Goal: Check status: Check status

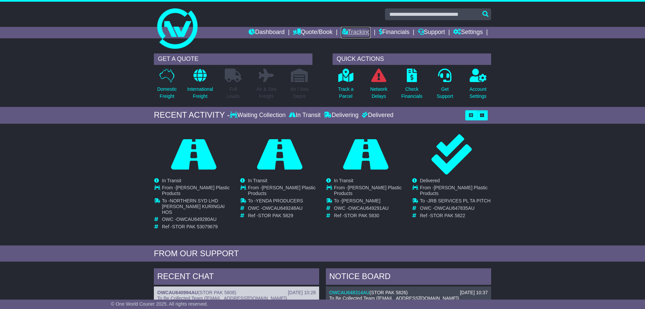
click at [349, 32] on link "Tracking" at bounding box center [356, 32] width 30 height 11
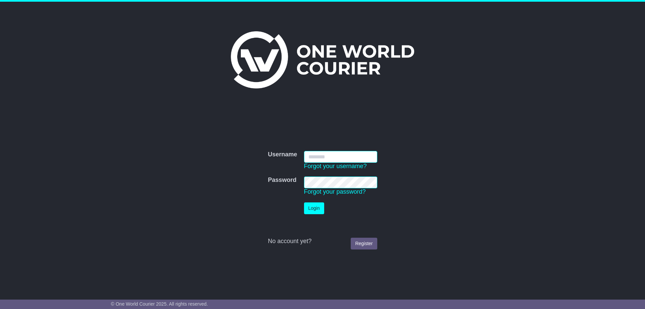
click at [338, 158] on input "Username" at bounding box center [340, 157] width 73 height 12
type input "**********"
click at [311, 207] on button "Login" at bounding box center [314, 208] width 20 height 12
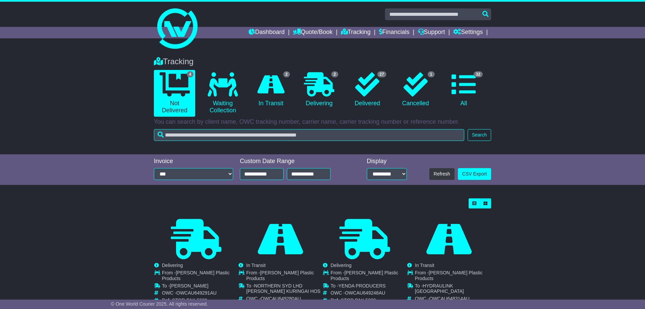
scroll to position [23, 0]
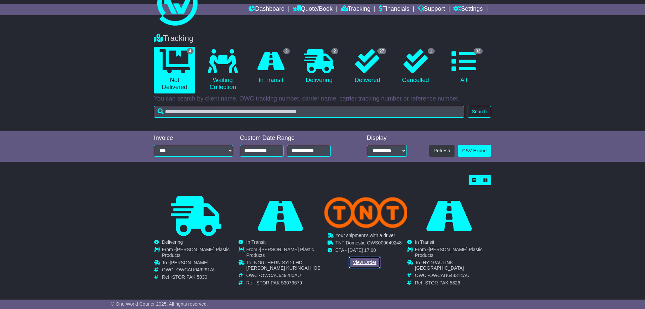
click at [368, 262] on link "View Order" at bounding box center [365, 262] width 32 height 12
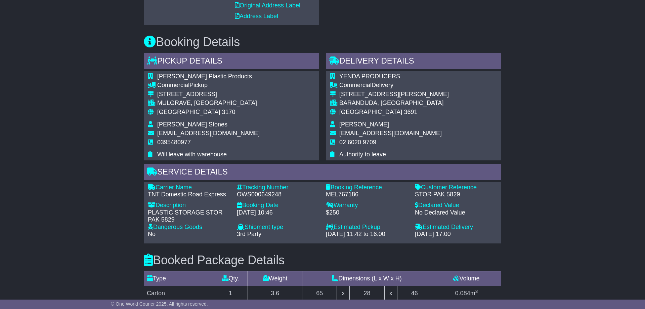
scroll to position [343, 0]
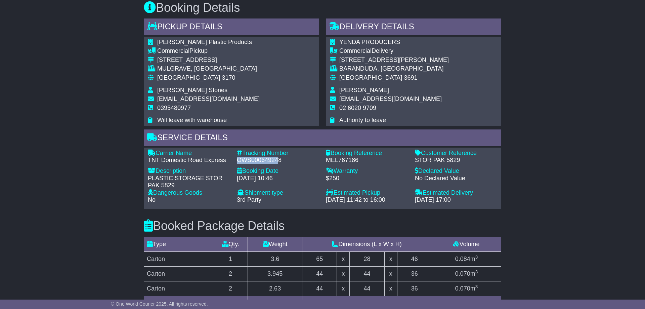
drag, startPoint x: 238, startPoint y: 160, endPoint x: 280, endPoint y: 162, distance: 41.7
click at [280, 162] on div "OWS000649248" at bounding box center [278, 160] width 82 height 7
drag, startPoint x: 282, startPoint y: 160, endPoint x: 239, endPoint y: 160, distance: 43.0
click at [239, 160] on div "OWS000649248" at bounding box center [278, 160] width 82 height 7
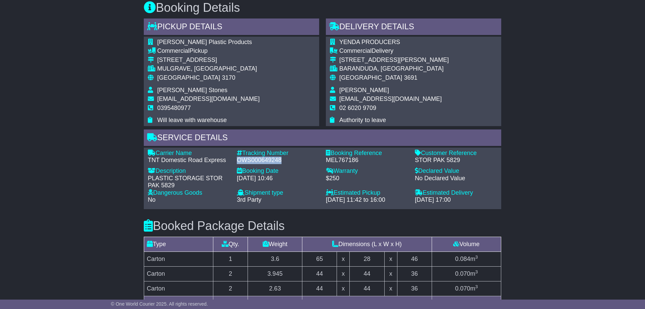
copy div "OWS000649248"
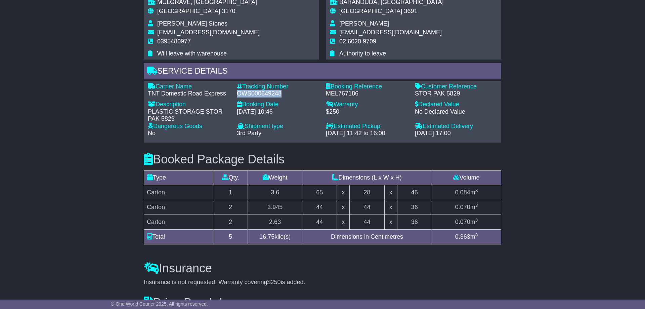
scroll to position [375, 0]
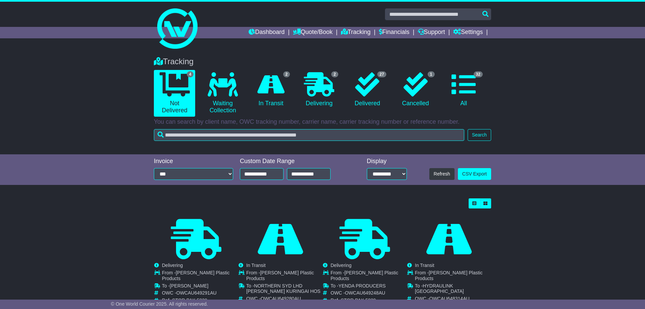
scroll to position [23, 0]
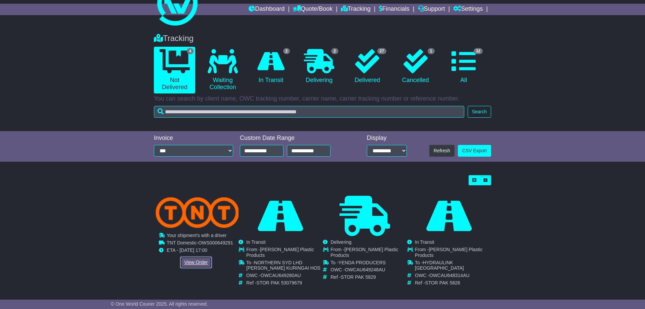
click at [200, 261] on link "View Order" at bounding box center [196, 262] width 32 height 12
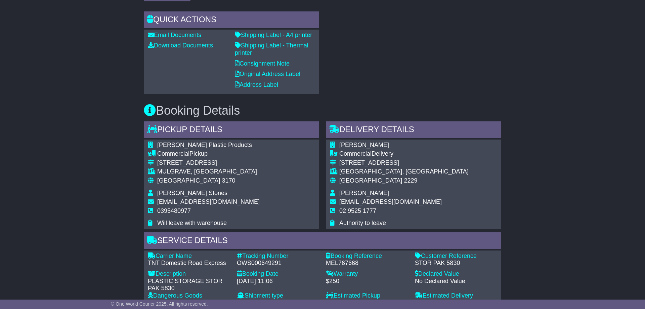
scroll to position [308, 0]
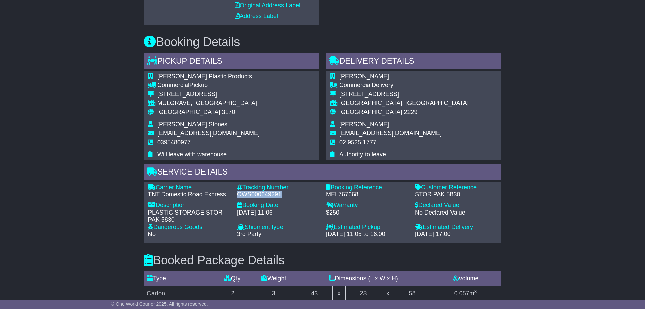
drag, startPoint x: 238, startPoint y: 195, endPoint x: 282, endPoint y: 195, distance: 43.3
click at [282, 195] on div "OWS000649291" at bounding box center [278, 194] width 82 height 7
copy div "OWS000649291"
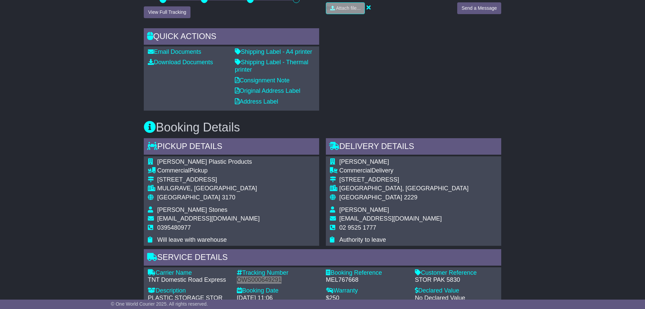
scroll to position [155, 0]
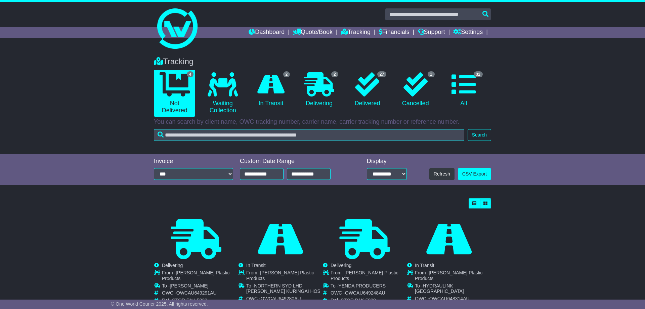
scroll to position [23, 0]
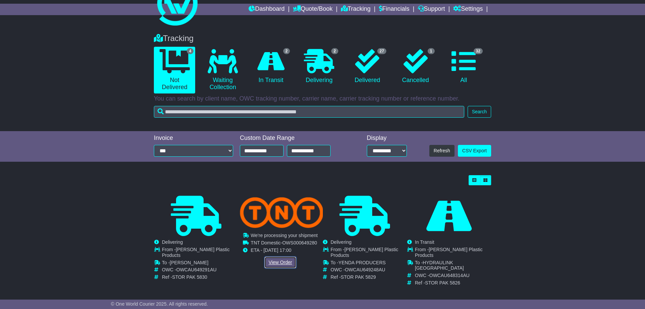
click at [283, 262] on link "View Order" at bounding box center [280, 262] width 32 height 12
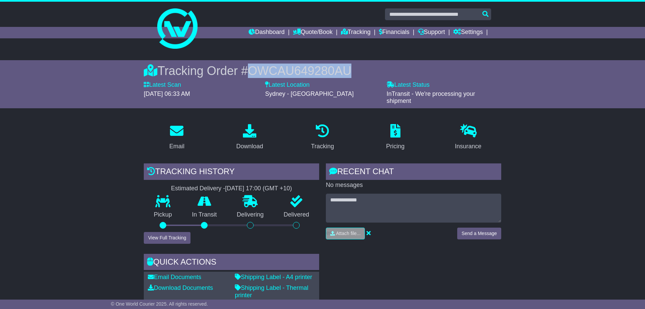
drag, startPoint x: 252, startPoint y: 73, endPoint x: 363, endPoint y: 73, distance: 110.5
click at [363, 73] on div "Tracking Order # OWCAU649280AU" at bounding box center [322, 71] width 357 height 14
copy span "OWCAU649280AU"
drag, startPoint x: 161, startPoint y: 69, endPoint x: 356, endPoint y: 73, distance: 194.6
click at [356, 73] on div "Tracking Order # OWCAU649280AU" at bounding box center [322, 71] width 357 height 14
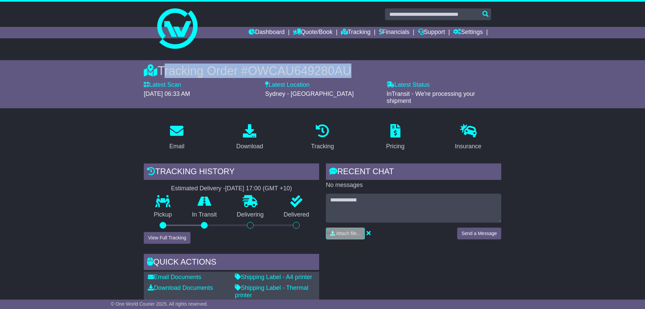
copy div "Tracking Order # OWCAU649280AU"
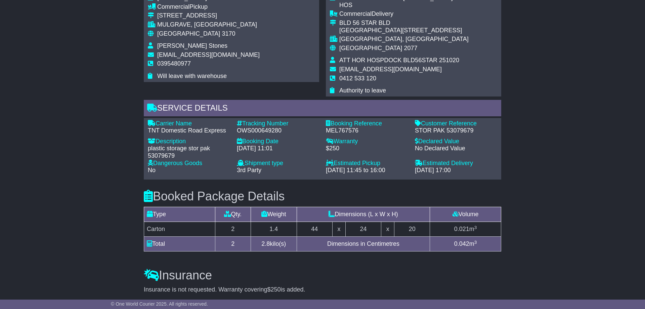
scroll to position [355, 0]
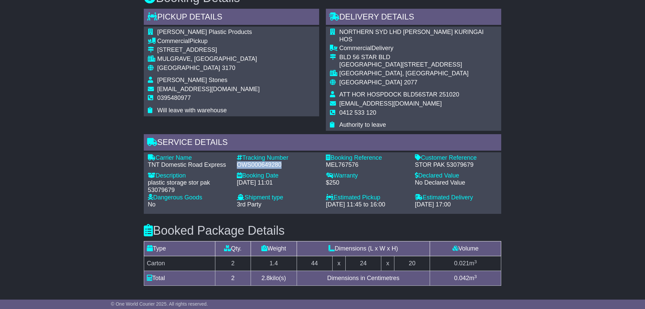
drag, startPoint x: 237, startPoint y: 156, endPoint x: 283, endPoint y: 156, distance: 45.7
click at [283, 161] on div "OWS000649280" at bounding box center [278, 164] width 82 height 7
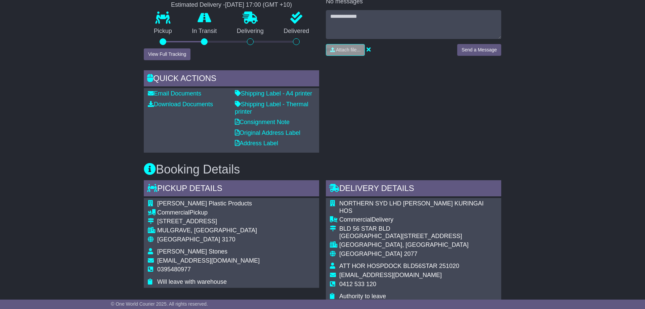
scroll to position [12, 0]
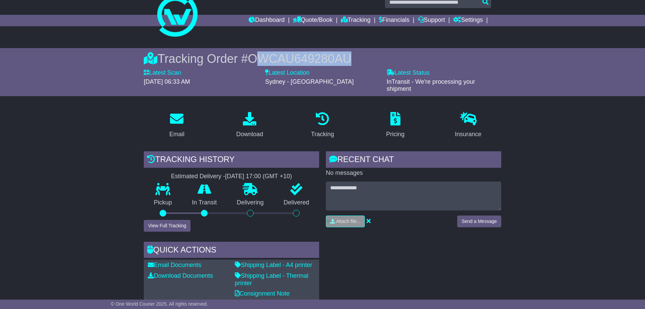
drag, startPoint x: 256, startPoint y: 59, endPoint x: 356, endPoint y: 58, distance: 99.8
click at [356, 58] on div "Tracking Order # OWCAU649280AU" at bounding box center [322, 58] width 357 height 14
drag, startPoint x: 253, startPoint y: 59, endPoint x: 366, endPoint y: 59, distance: 112.9
click at [366, 59] on div "Tracking Order # OWCAU649280AU" at bounding box center [322, 58] width 357 height 14
copy span "OWCAU649280AU"
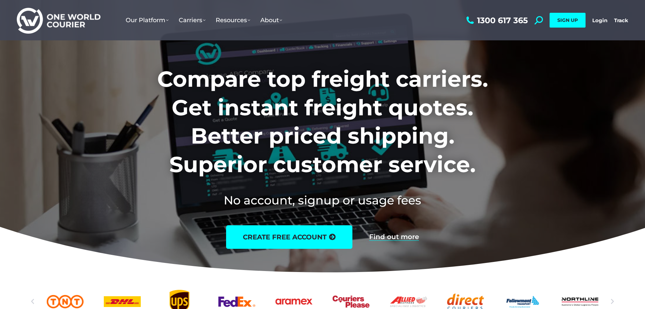
click at [625, 25] on div "1300 617 365 Search: *** SIGN UP Login Login Track Track SIGN UP" at bounding box center [547, 20] width 164 height 40
click at [623, 21] on link "Track" at bounding box center [621, 20] width 14 height 6
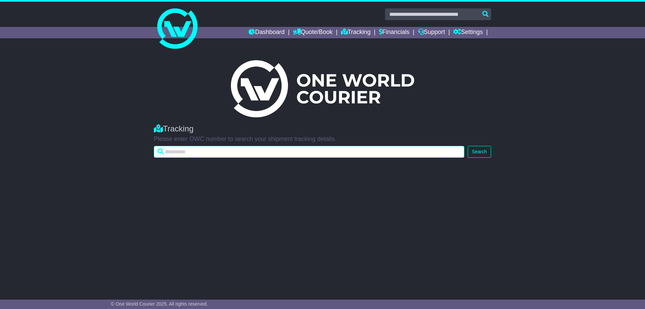
click at [307, 152] on input "text" at bounding box center [309, 152] width 310 height 12
paste input "**********"
type input "**********"
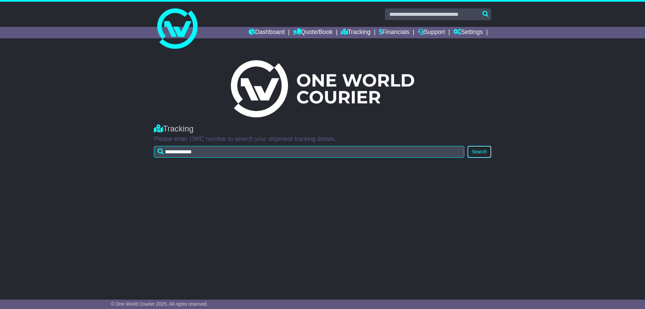
click at [478, 146] on button "Search" at bounding box center [480, 152] width 24 height 12
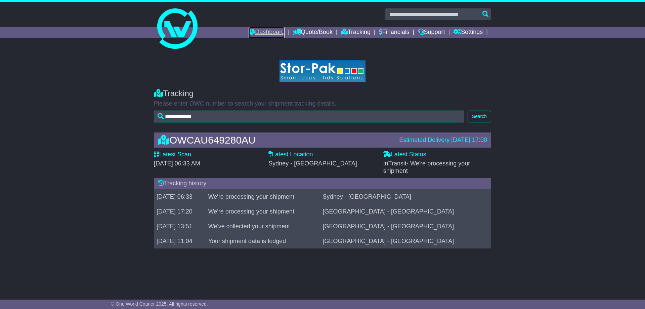
click at [254, 31] on link "Dashboard" at bounding box center [267, 32] width 36 height 11
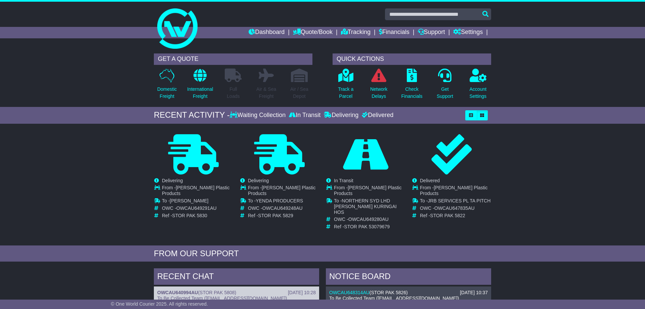
scroll to position [34, 0]
